Goal: Check status: Check status

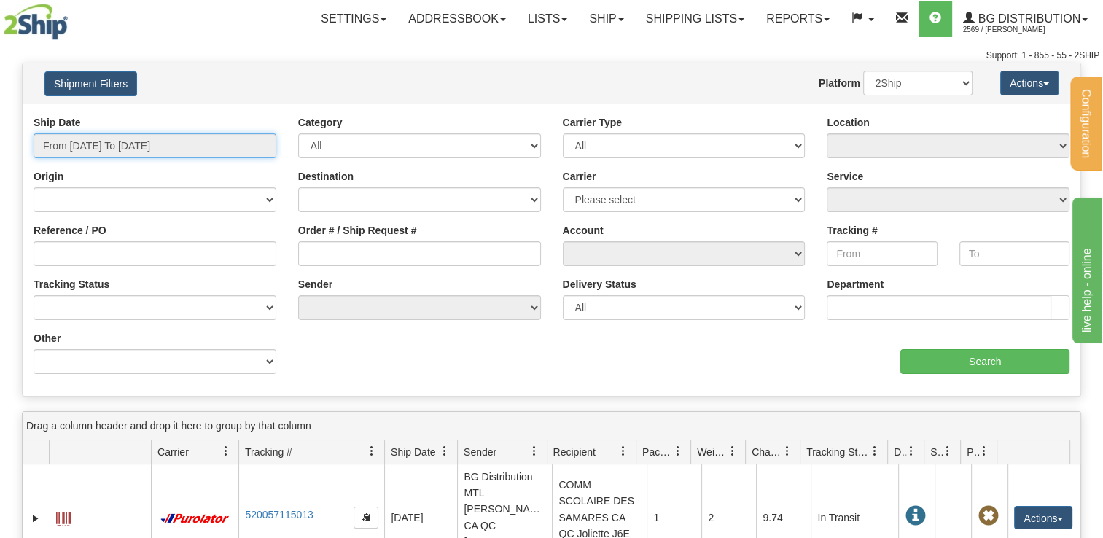
type input "[DATE]"
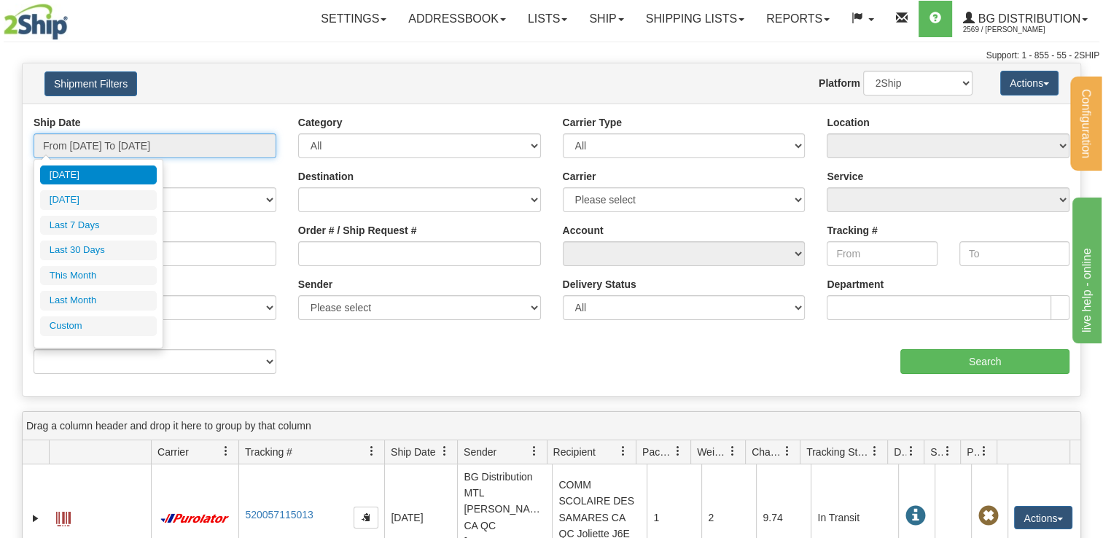
drag, startPoint x: 98, startPoint y: 148, endPoint x: 106, endPoint y: 149, distance: 8.9
click at [98, 148] on input "From [DATE] To [DATE]" at bounding box center [155, 145] width 243 height 25
type input "[DATE]"
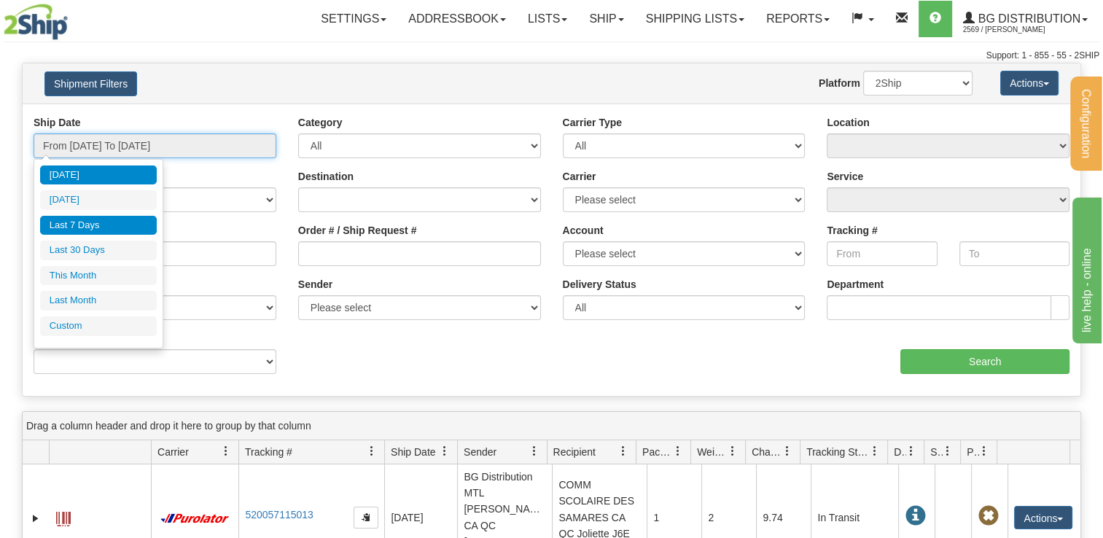
type input "[DATE]"
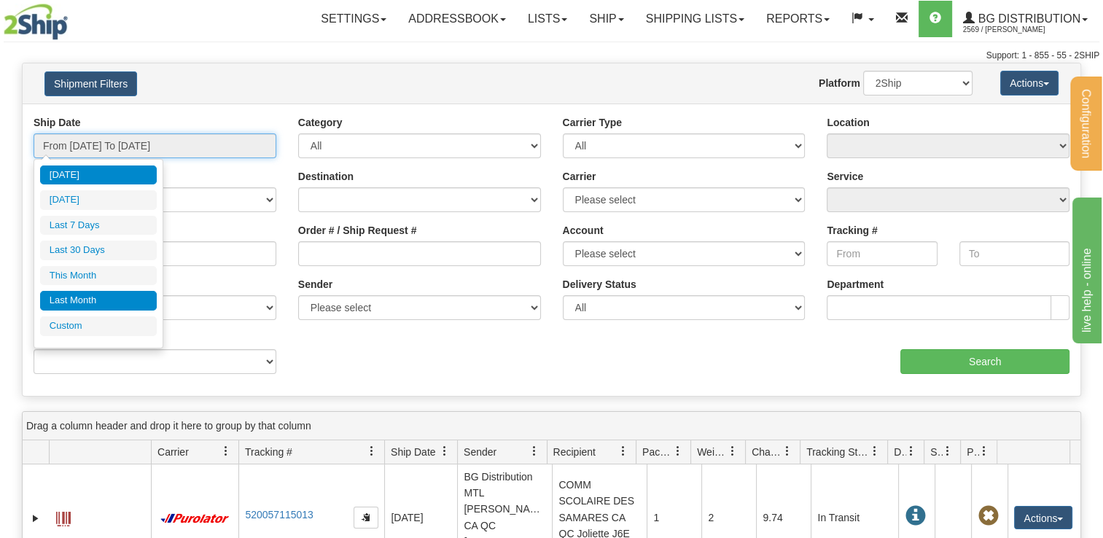
type input "[DATE]"
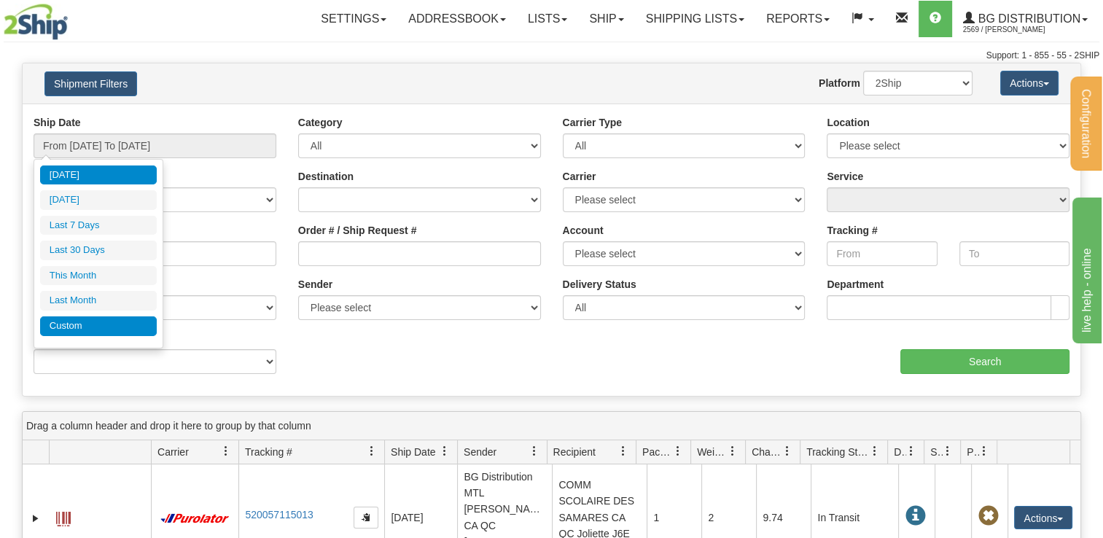
click at [71, 316] on li "Custom" at bounding box center [98, 326] width 117 height 20
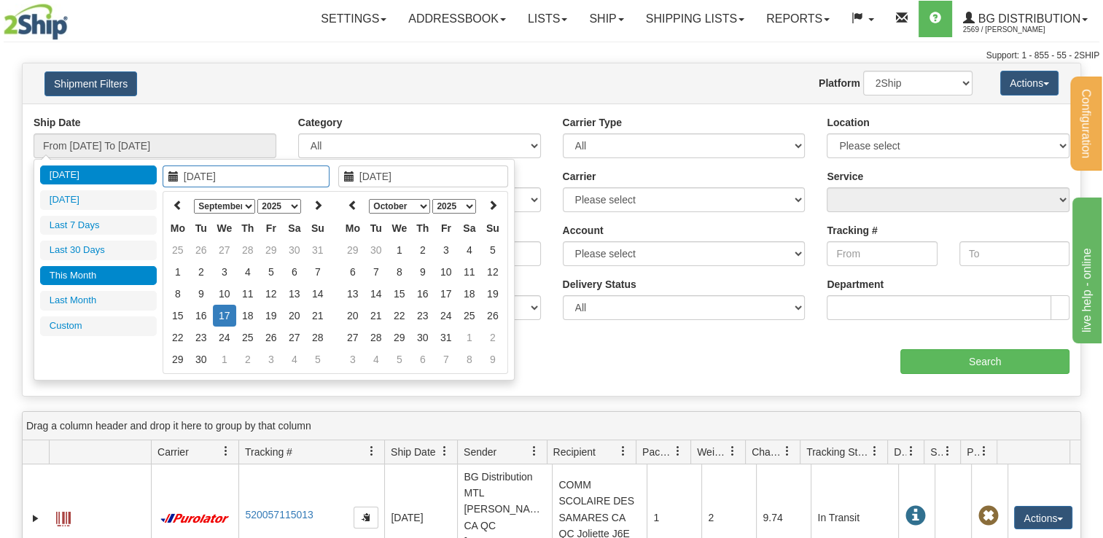
type input "[DATE]"
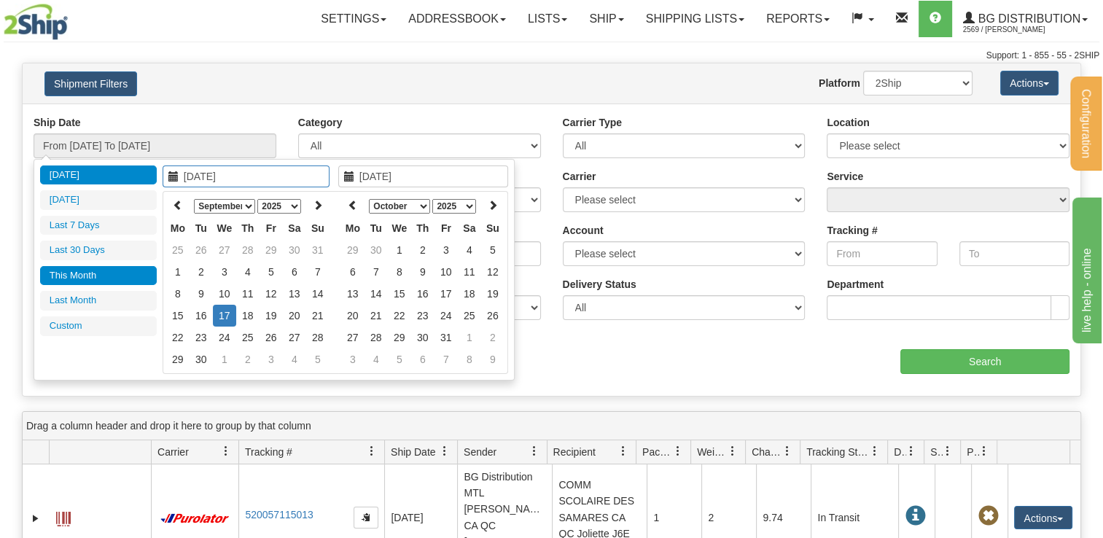
type input "[DATE]"
